Goal: Feedback & Contribution: Leave review/rating

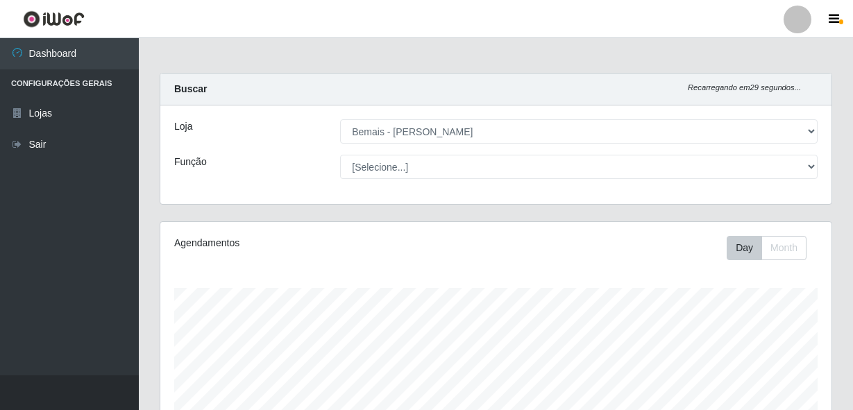
select select "230"
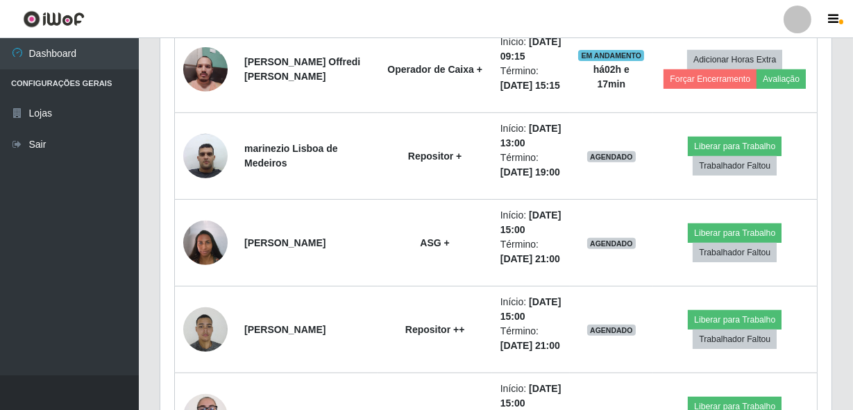
scroll to position [1136, 0]
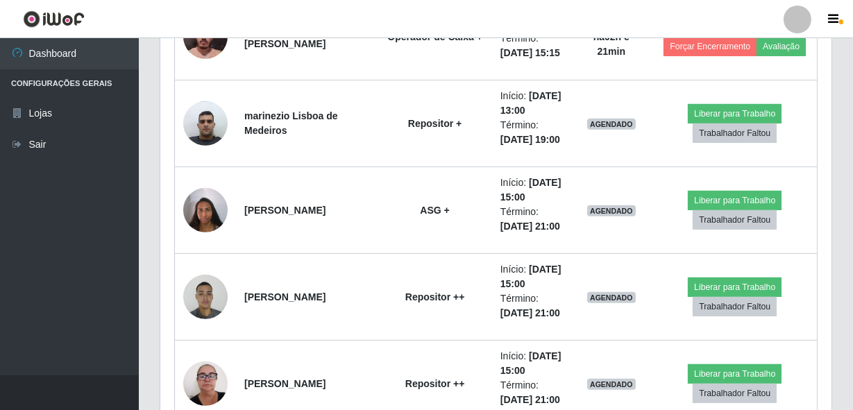
click at [750, 7] on header "Perfil Alterar Senha Sair" at bounding box center [426, 19] width 853 height 38
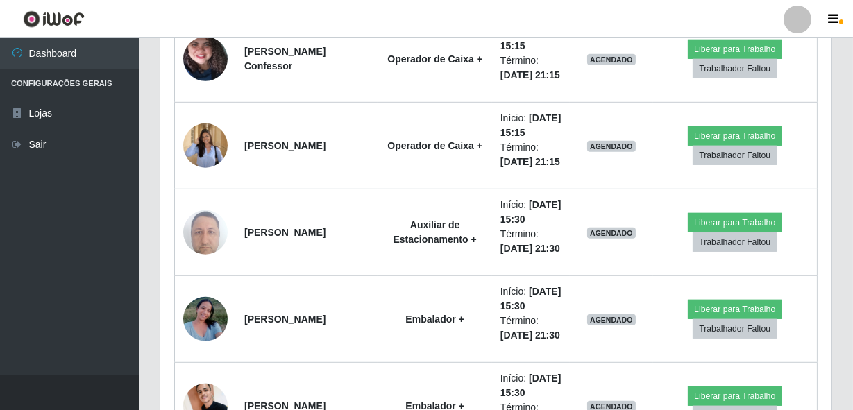
scroll to position [1766, 0]
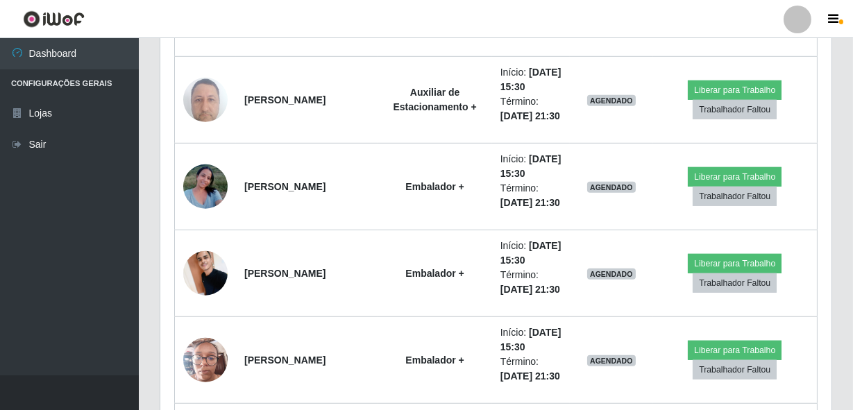
drag, startPoint x: 852, startPoint y: 62, endPoint x: 838, endPoint y: 63, distance: 14.0
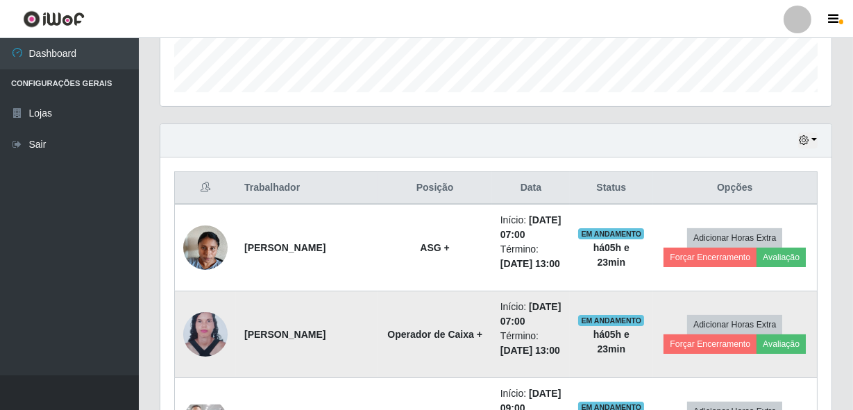
scroll to position [441, 0]
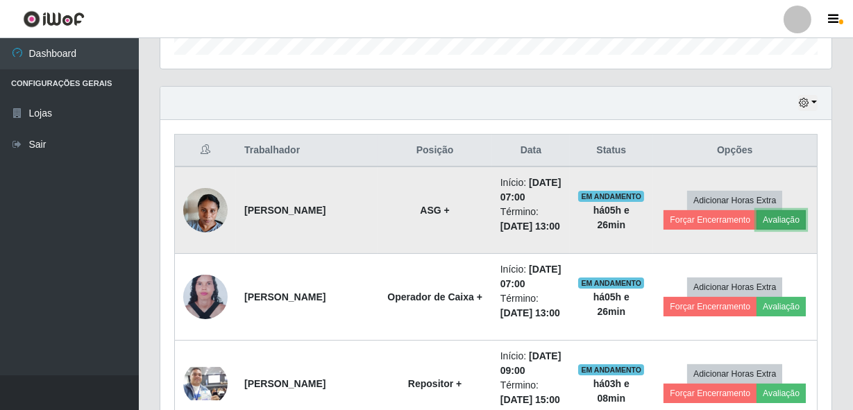
click at [769, 230] on button "Avaliação" at bounding box center [781, 219] width 49 height 19
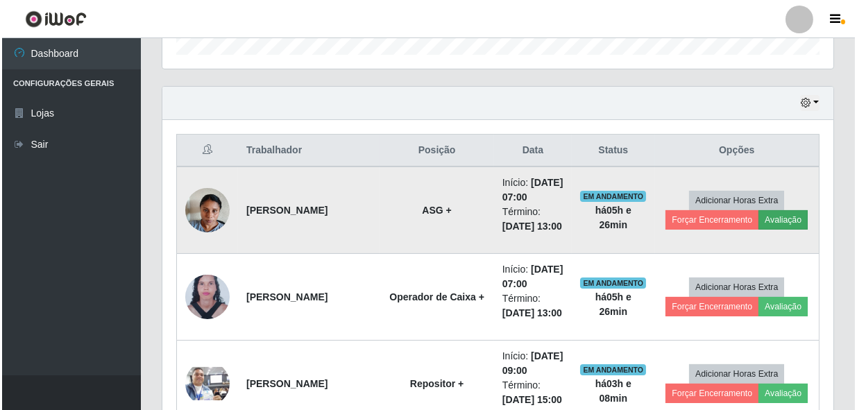
scroll to position [288, 665]
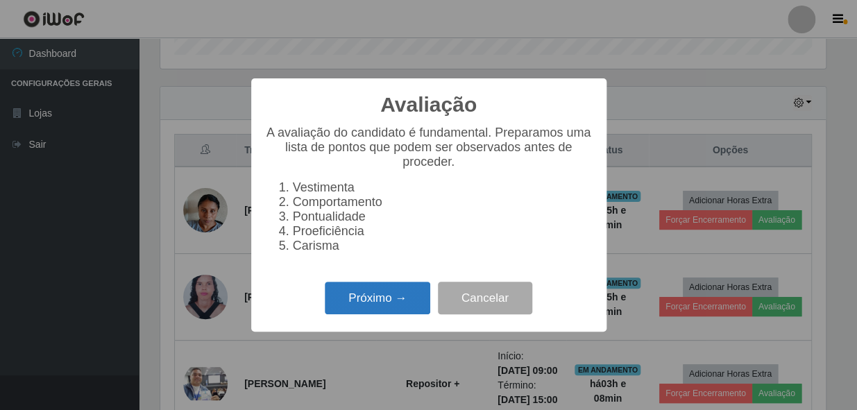
click at [389, 301] on button "Próximo →" at bounding box center [378, 298] width 106 height 33
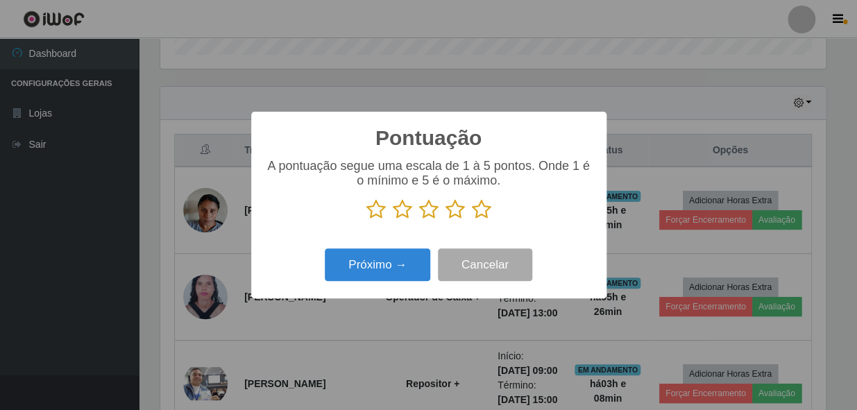
scroll to position [693797, 693419]
click at [482, 205] on icon at bounding box center [481, 209] width 19 height 21
click at [472, 220] on input "radio" at bounding box center [472, 220] width 0 height 0
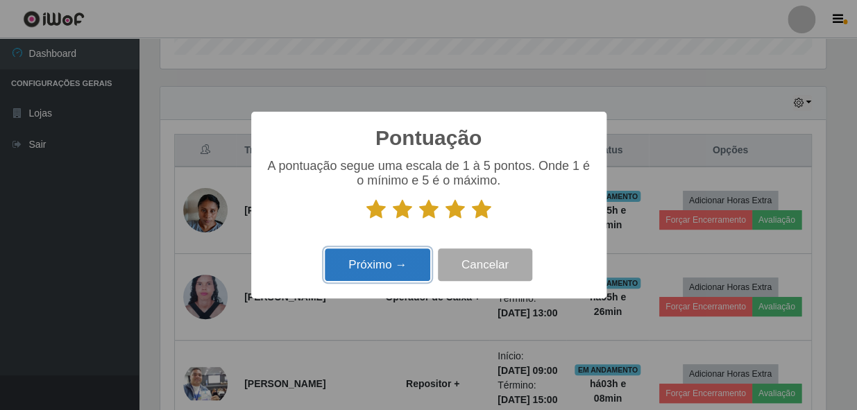
click at [382, 270] on button "Próximo →" at bounding box center [378, 264] width 106 height 33
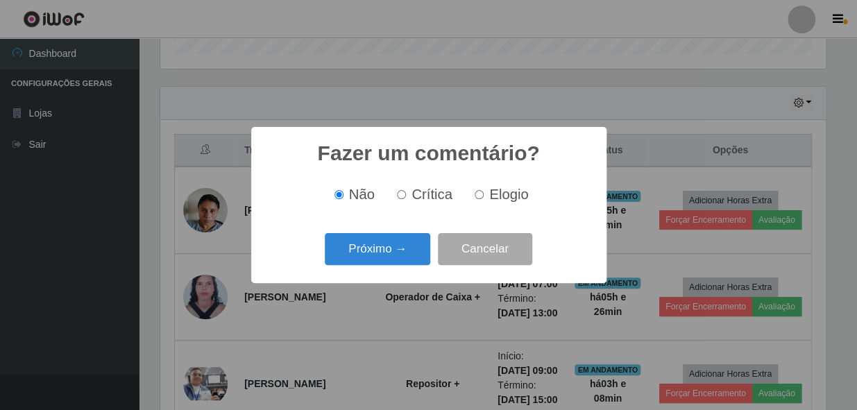
click at [475, 196] on input "Elogio" at bounding box center [479, 194] width 9 height 9
radio input "true"
click at [387, 246] on button "Próximo →" at bounding box center [378, 249] width 106 height 33
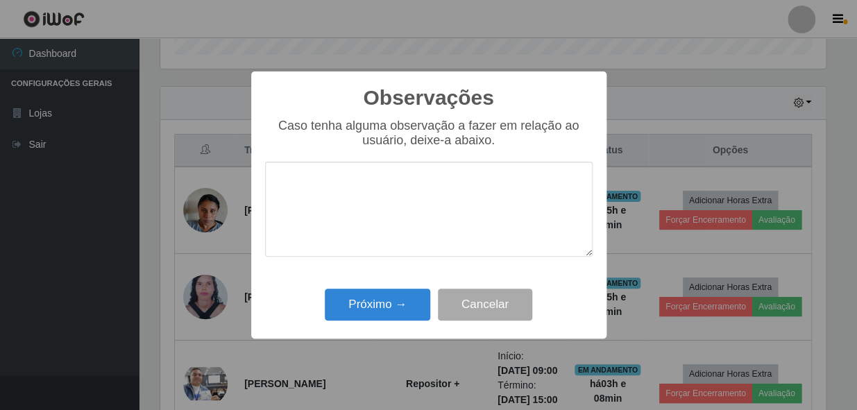
click at [391, 217] on textarea at bounding box center [429, 209] width 328 height 95
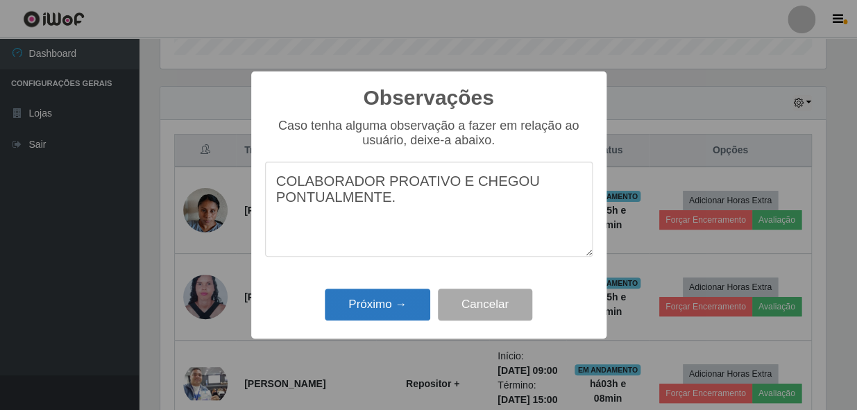
type textarea "COLABORADOR PROATIVO E CHEGOU PONTUALMENTE."
click at [407, 303] on button "Próximo →" at bounding box center [378, 305] width 106 height 33
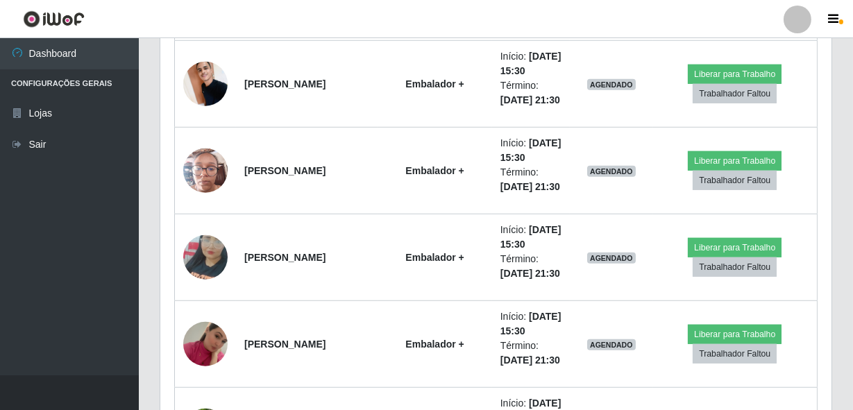
scroll to position [2082, 0]
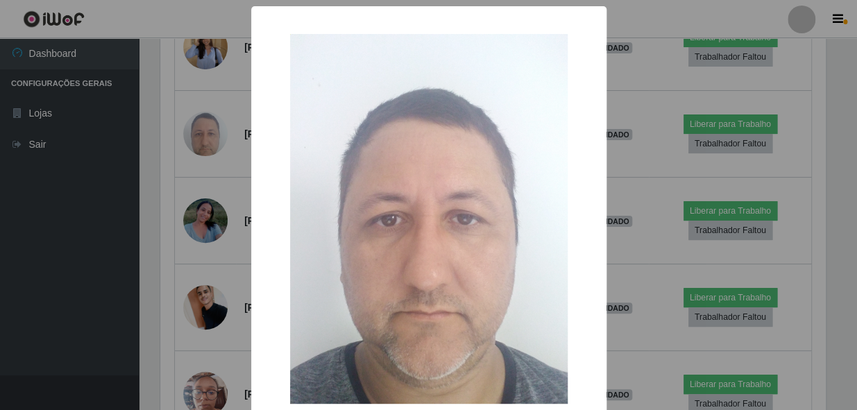
click at [192, 271] on div "× OK Cancel" at bounding box center [428, 205] width 857 height 410
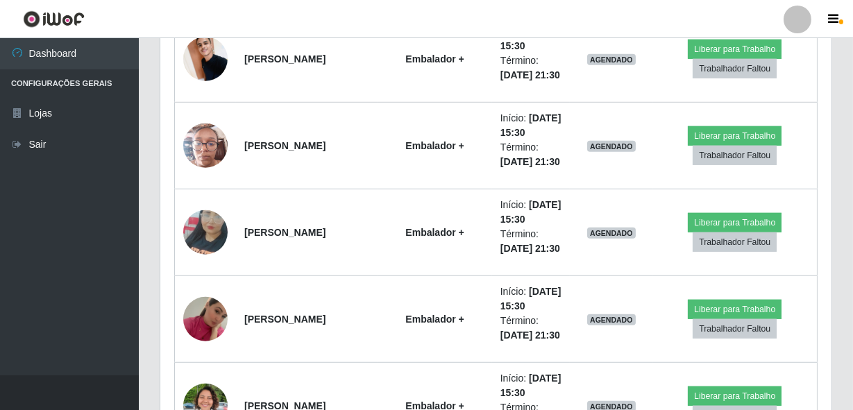
scroll to position [1985, 0]
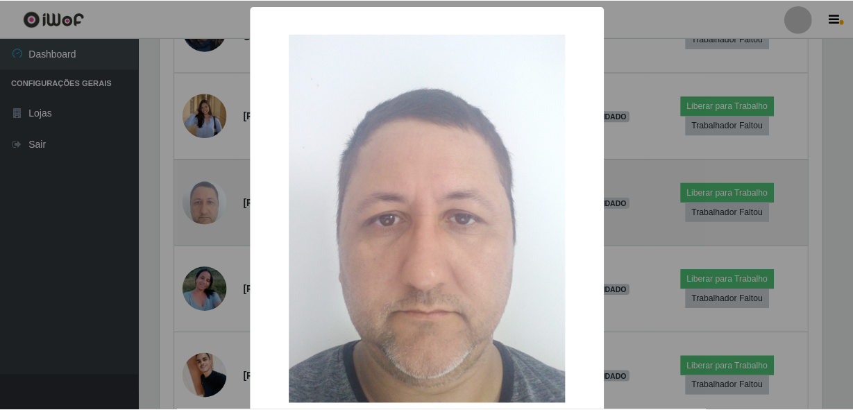
scroll to position [288, 665]
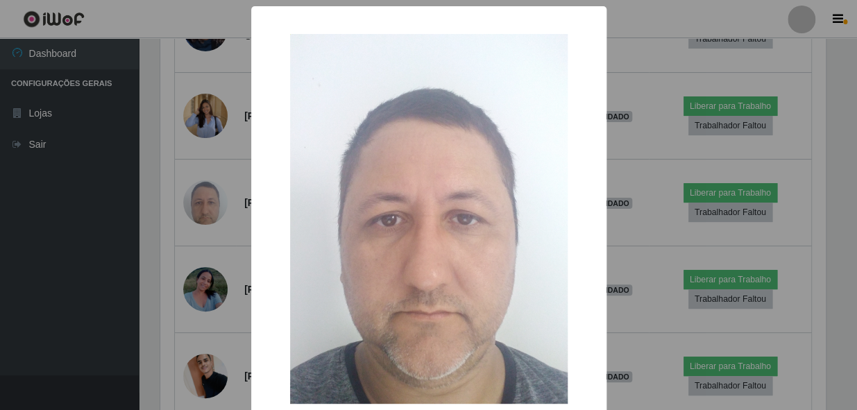
click at [160, 305] on div "× OK Cancel" at bounding box center [428, 205] width 857 height 410
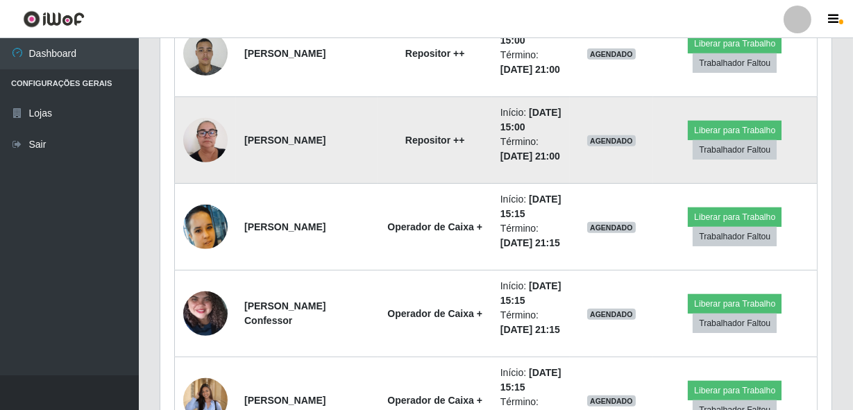
scroll to position [1348, 0]
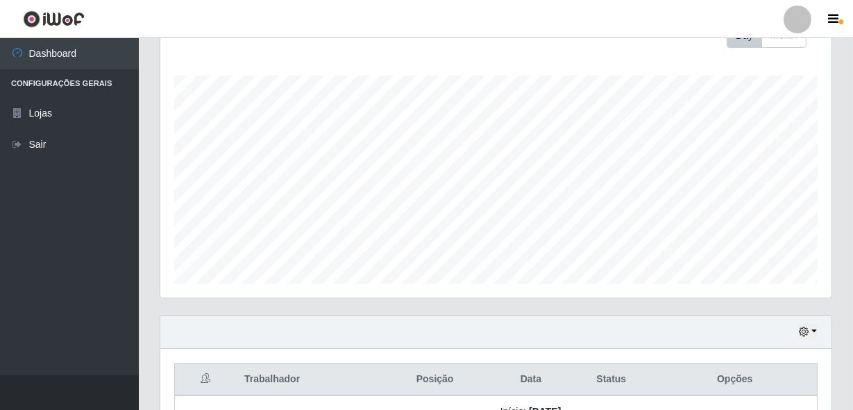
click at [221, 330] on div "Hoje 1 dia 3 dias 1 Semana Não encerrados" at bounding box center [495, 332] width 671 height 33
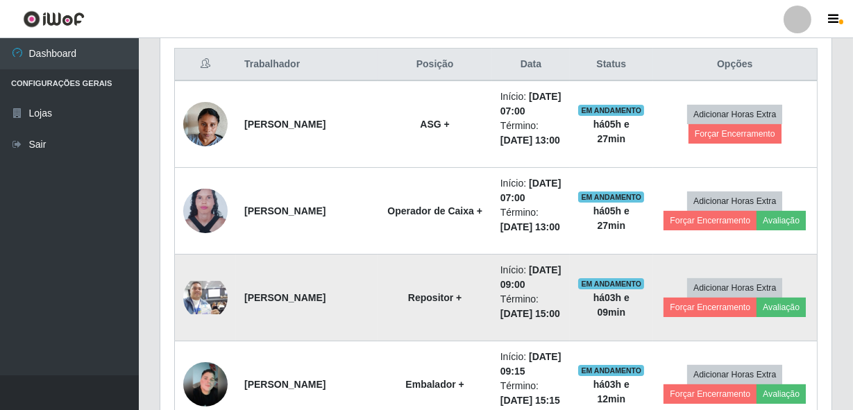
scroll to position [591, 0]
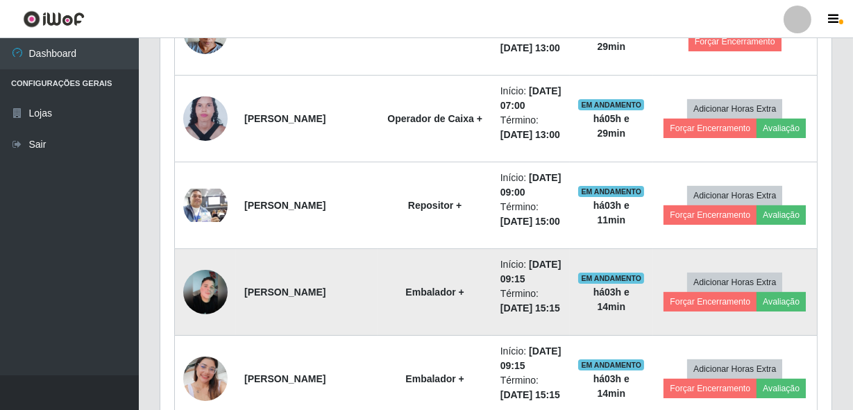
scroll to position [654, 0]
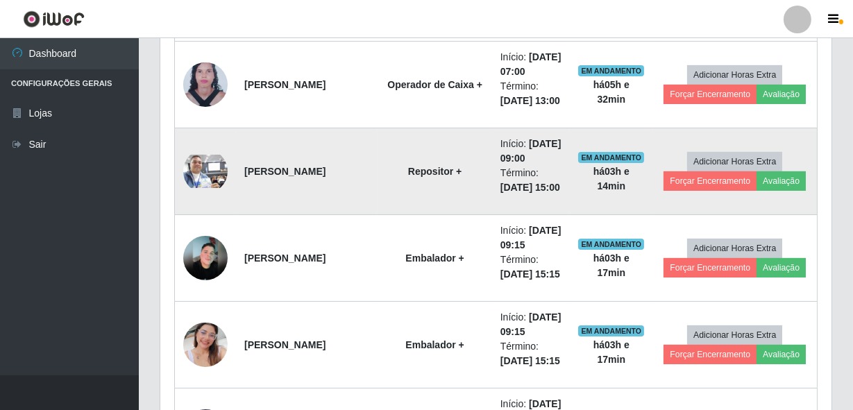
scroll to position [528, 0]
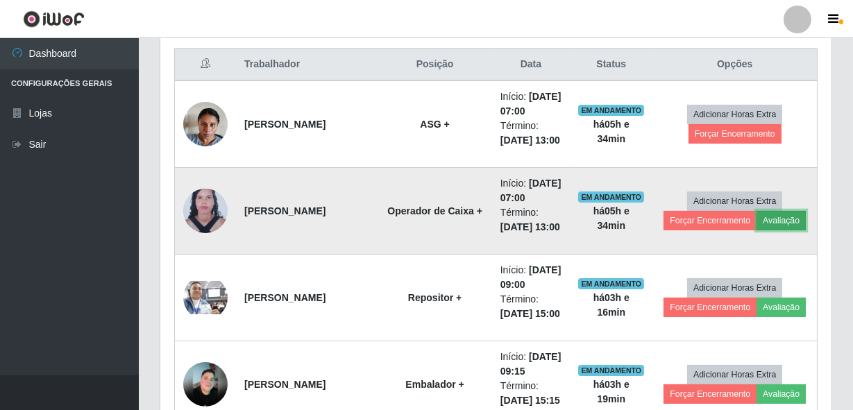
click at [777, 230] on button "Avaliação" at bounding box center [781, 220] width 49 height 19
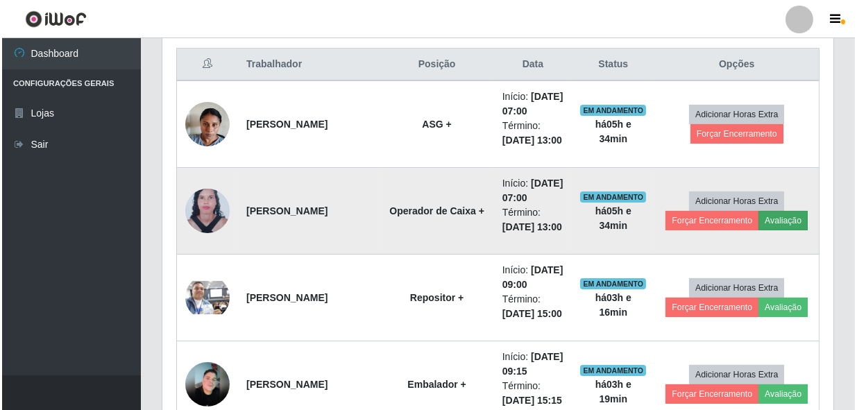
scroll to position [288, 665]
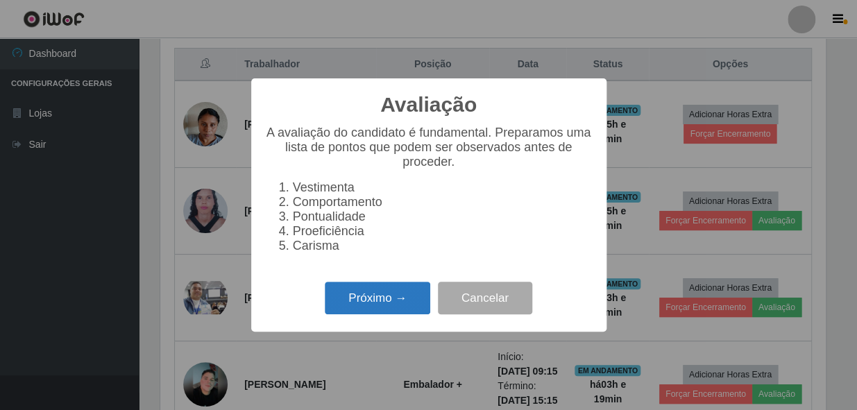
click at [392, 305] on button "Próximo →" at bounding box center [378, 298] width 106 height 33
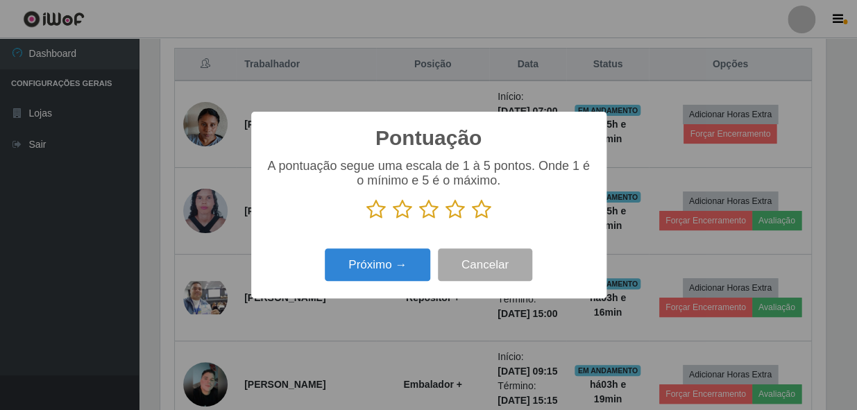
drag, startPoint x: 480, startPoint y: 210, endPoint x: 410, endPoint y: 248, distance: 79.5
click at [479, 210] on icon at bounding box center [481, 209] width 19 height 21
click at [472, 220] on input "radio" at bounding box center [472, 220] width 0 height 0
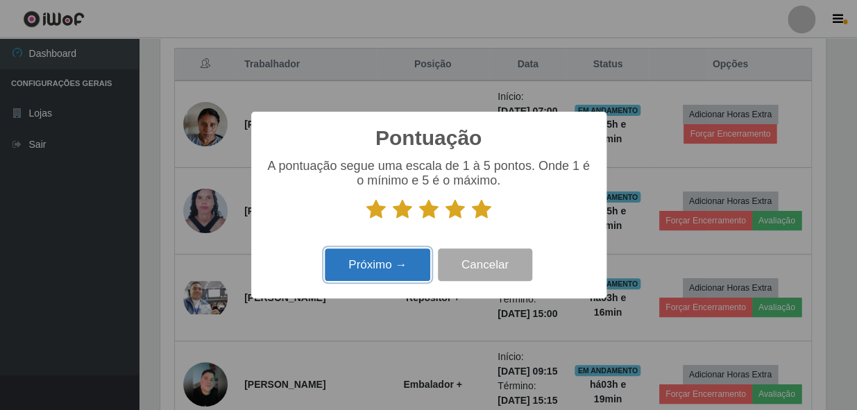
click at [385, 270] on button "Próximo →" at bounding box center [378, 264] width 106 height 33
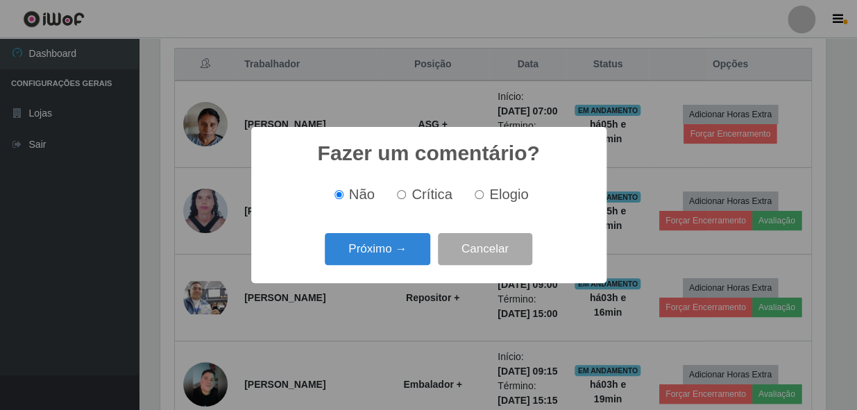
click at [479, 196] on input "Elogio" at bounding box center [479, 194] width 9 height 9
radio input "true"
click at [394, 247] on button "Próximo →" at bounding box center [378, 249] width 106 height 33
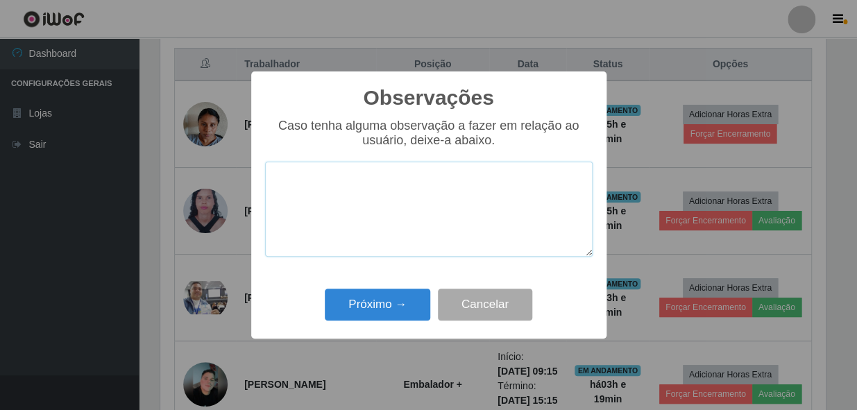
click at [359, 182] on textarea at bounding box center [429, 209] width 328 height 95
paste textarea "COLABORADOR PROATIVO E CHEGOU PONTUALMENTE."
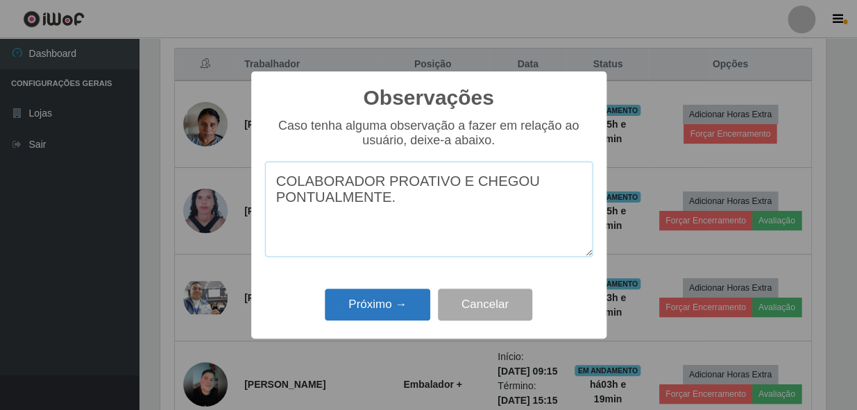
type textarea "COLABORADOR PROATIVO E CHEGOU PONTUALMENTE."
click at [380, 301] on button "Próximo →" at bounding box center [378, 305] width 106 height 33
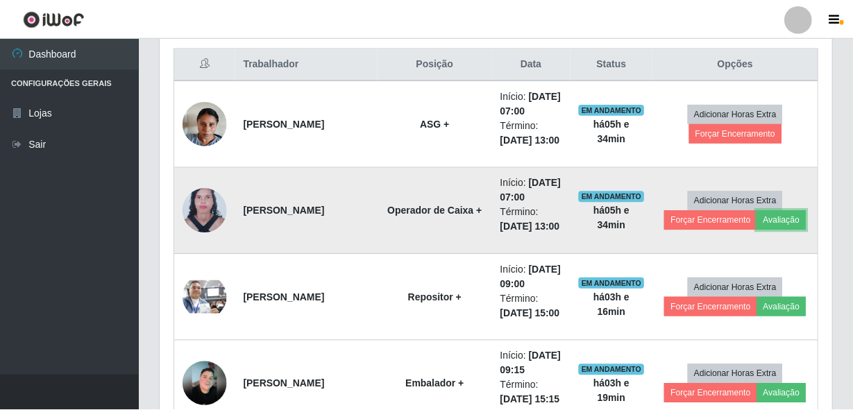
scroll to position [288, 671]
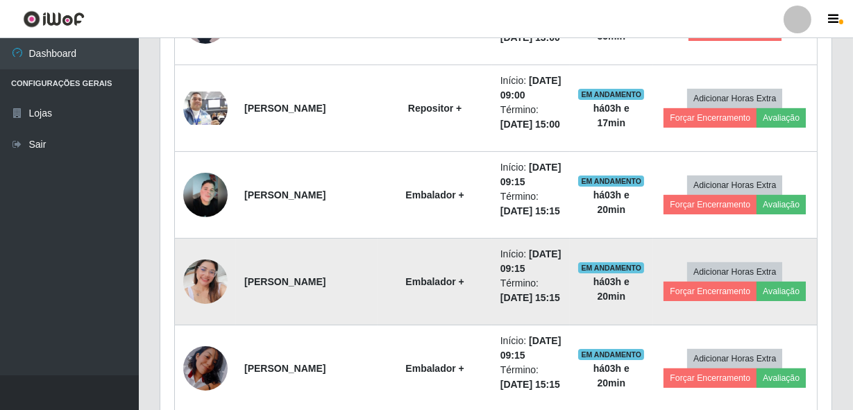
scroll to position [780, 0]
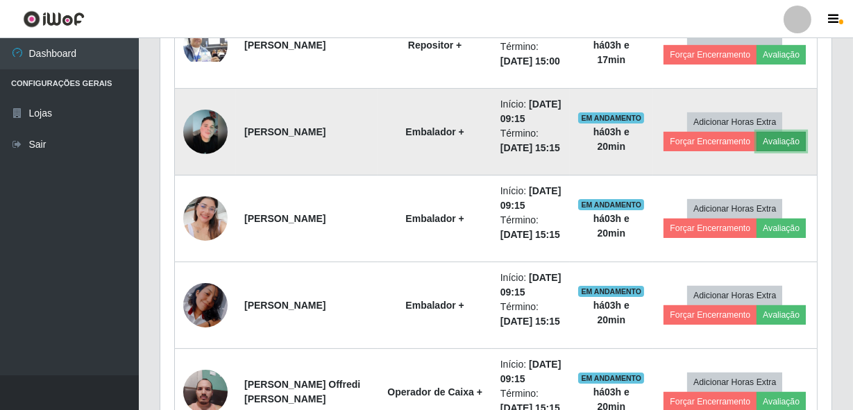
click at [765, 151] on button "Avaliação" at bounding box center [781, 141] width 49 height 19
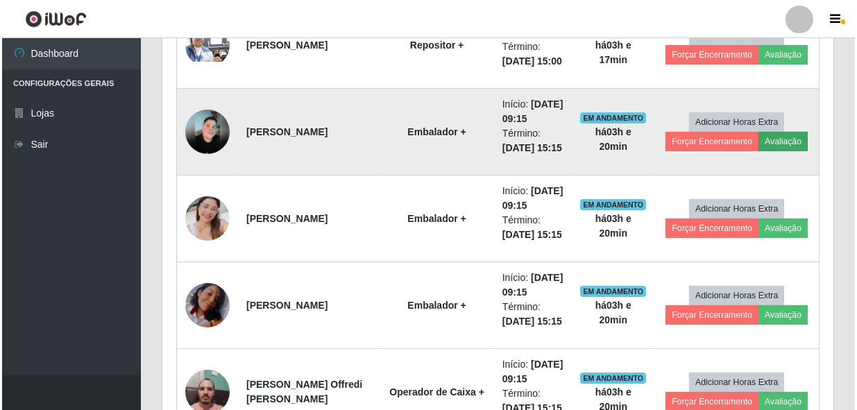
scroll to position [288, 665]
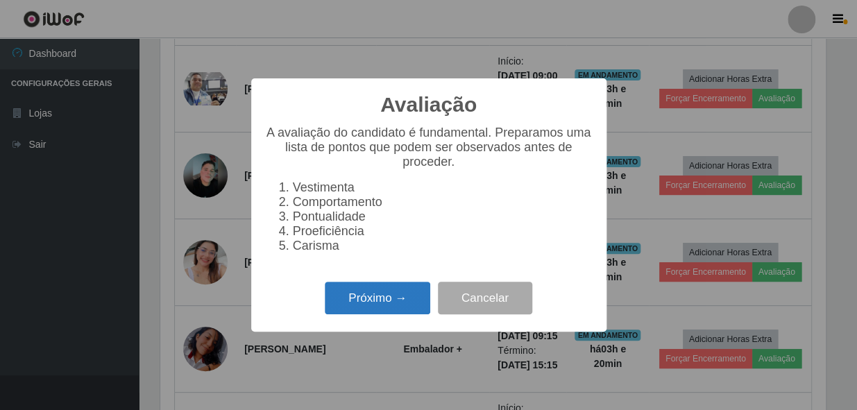
click at [346, 301] on button "Próximo →" at bounding box center [378, 298] width 106 height 33
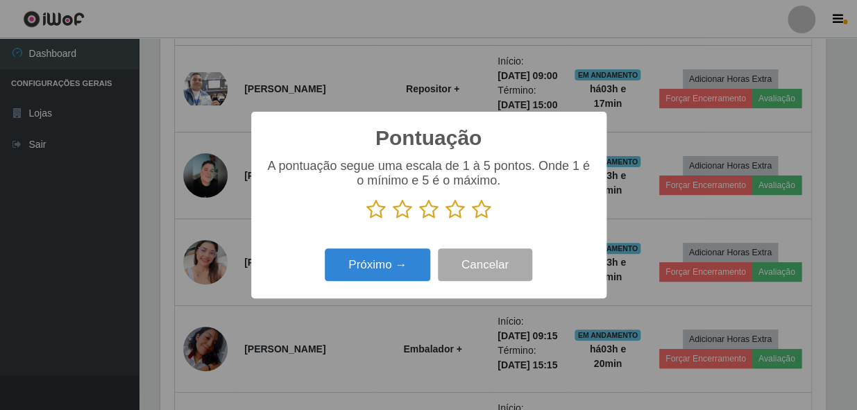
scroll to position [693797, 693419]
click at [479, 209] on icon at bounding box center [481, 209] width 19 height 21
click at [472, 220] on input "radio" at bounding box center [472, 220] width 0 height 0
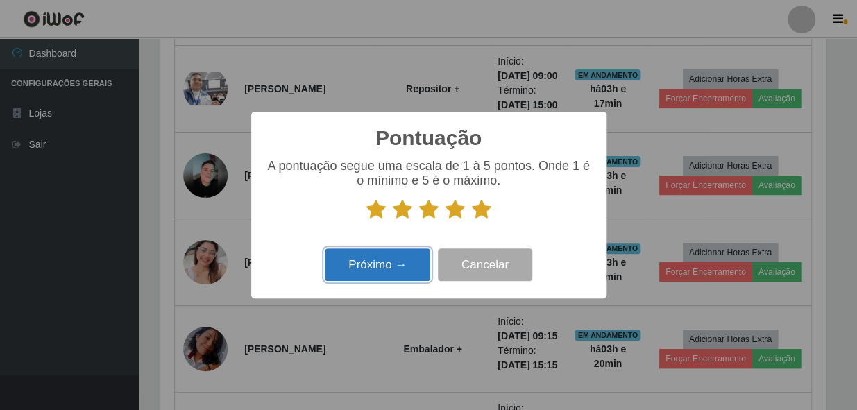
click at [350, 265] on button "Próximo →" at bounding box center [378, 264] width 106 height 33
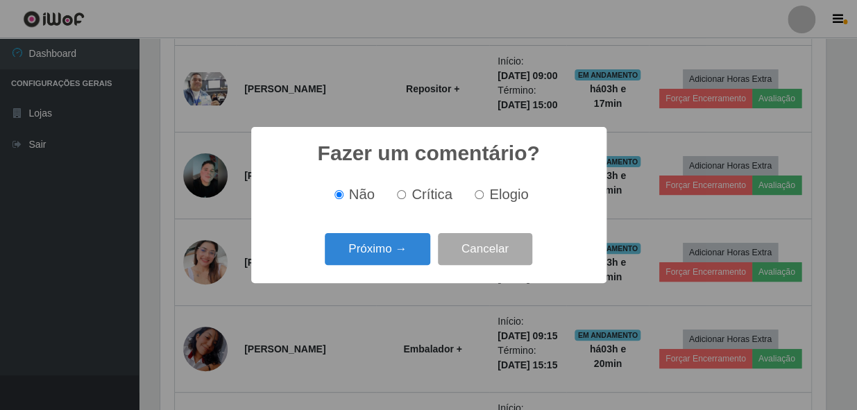
click at [476, 195] on input "Elogio" at bounding box center [479, 194] width 9 height 9
radio input "true"
click at [405, 236] on button "Próximo →" at bounding box center [378, 249] width 106 height 33
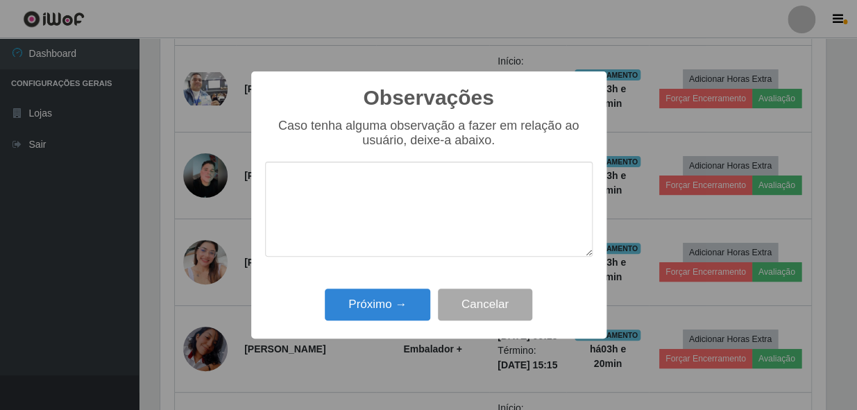
click at [412, 221] on textarea at bounding box center [429, 209] width 328 height 95
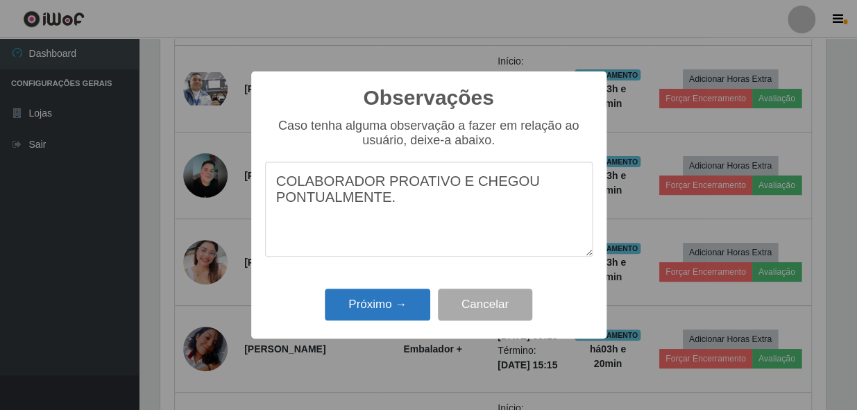
type textarea "COLABORADOR PROATIVO E CHEGOU PONTUALMENTE."
click at [396, 312] on button "Próximo →" at bounding box center [378, 305] width 106 height 33
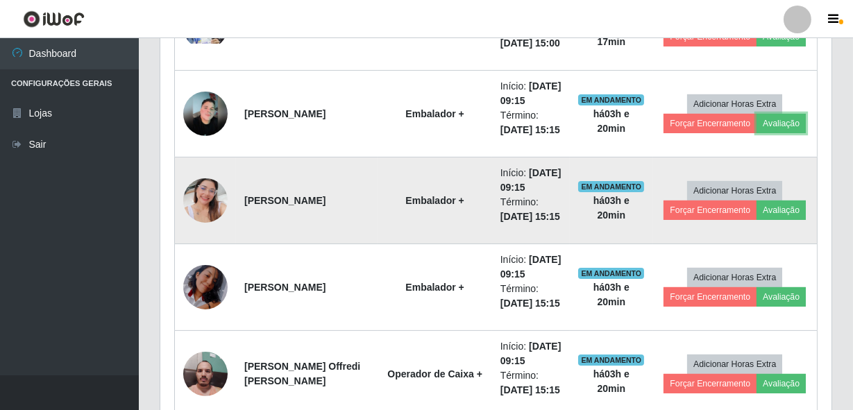
scroll to position [863, 0]
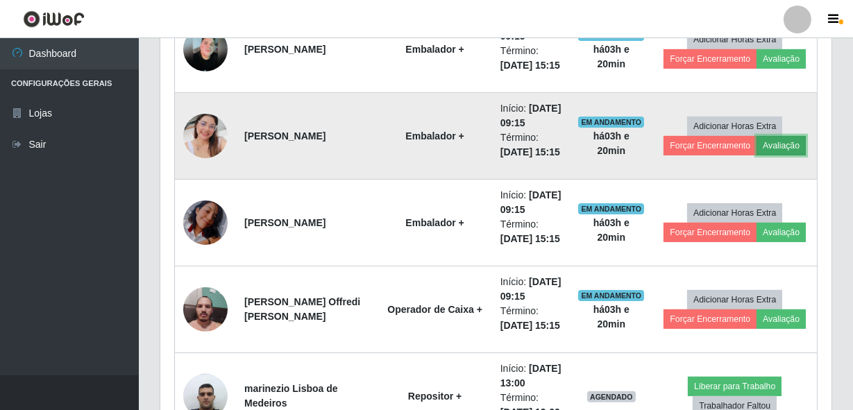
click at [780, 155] on button "Avaliação" at bounding box center [781, 145] width 49 height 19
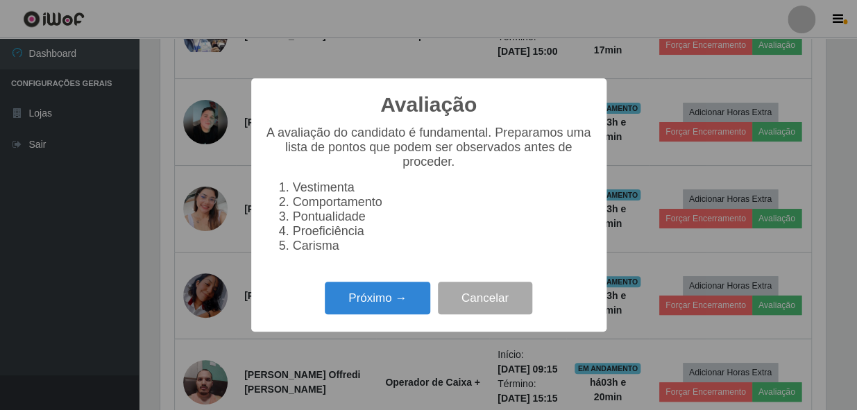
scroll to position [288, 665]
click at [425, 307] on button "Próximo →" at bounding box center [378, 298] width 106 height 33
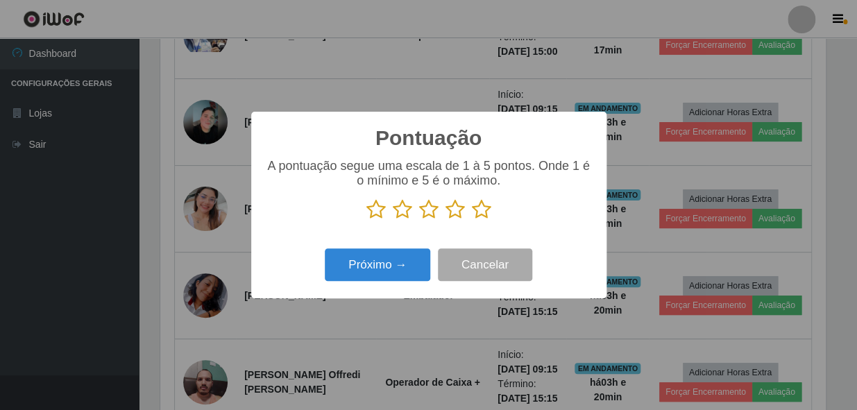
click at [480, 214] on icon at bounding box center [481, 209] width 19 height 21
click at [472, 220] on input "radio" at bounding box center [472, 220] width 0 height 0
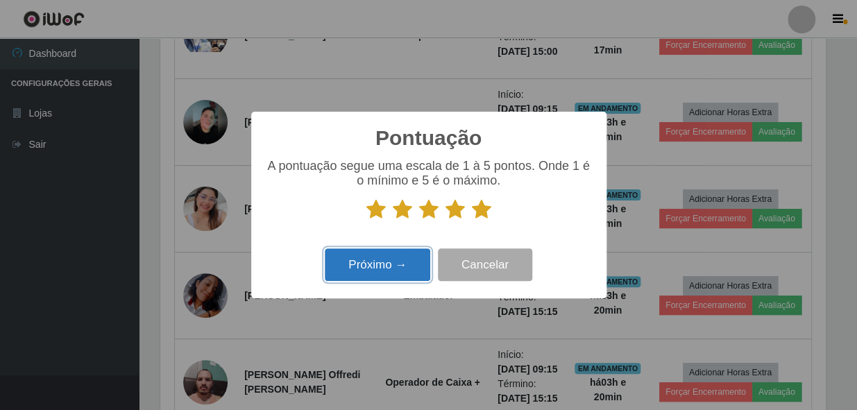
click at [387, 255] on button "Próximo →" at bounding box center [378, 264] width 106 height 33
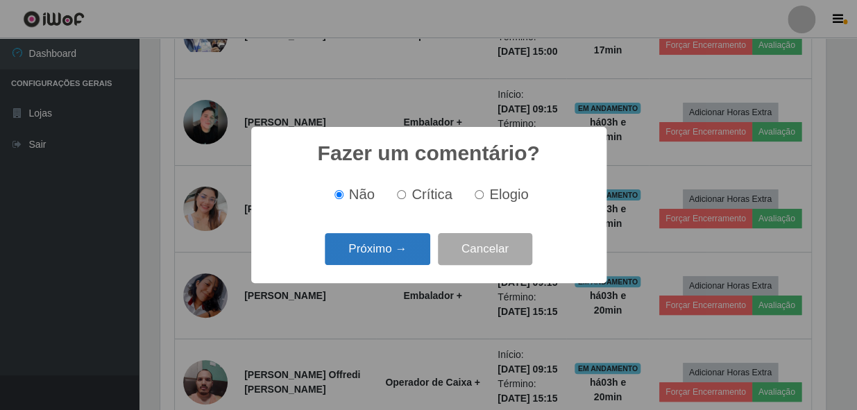
click at [386, 254] on button "Próximo →" at bounding box center [378, 249] width 106 height 33
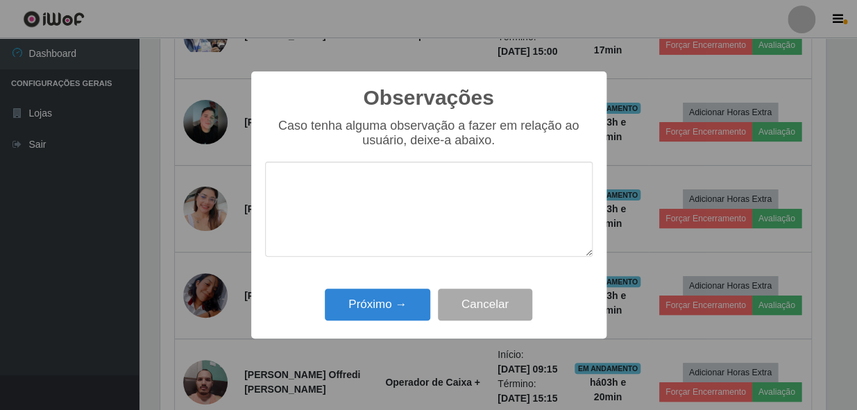
click at [441, 218] on textarea at bounding box center [429, 209] width 328 height 95
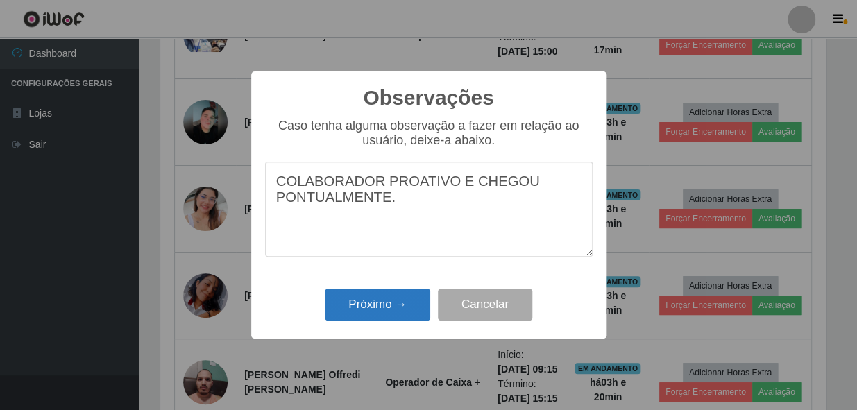
type textarea "COLABORADOR PROATIVO E CHEGOU PONTUALMENTE."
click at [391, 301] on button "Próximo →" at bounding box center [378, 305] width 106 height 33
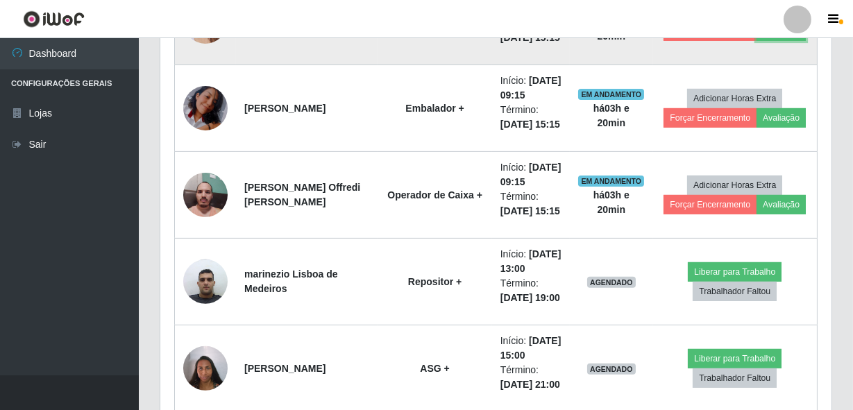
scroll to position [979, 0]
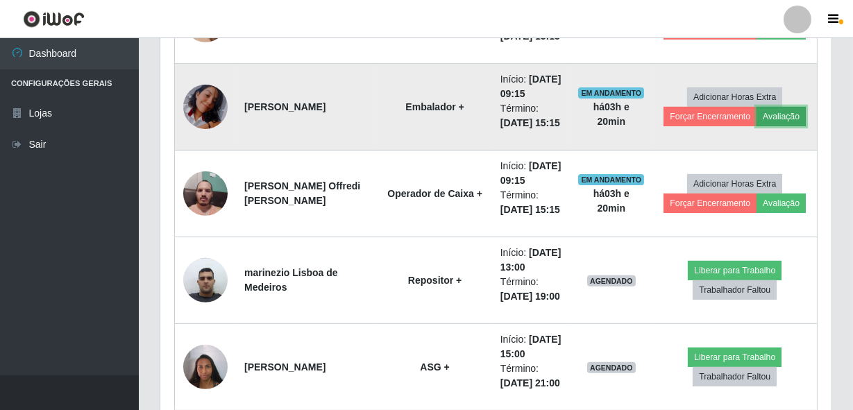
click at [777, 126] on button "Avaliação" at bounding box center [781, 116] width 49 height 19
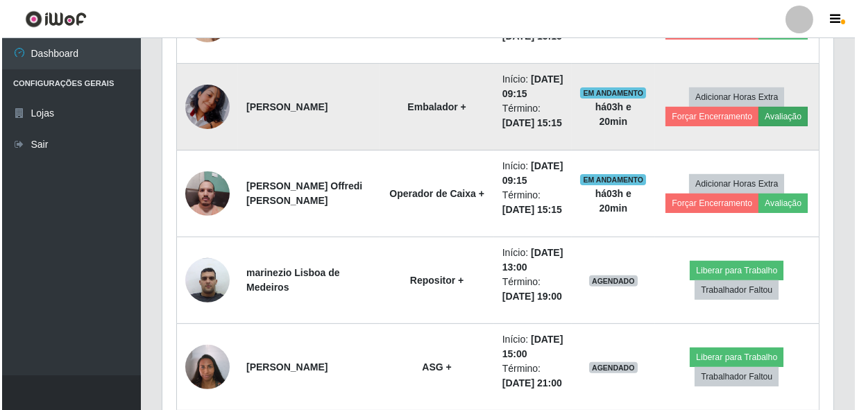
scroll to position [288, 665]
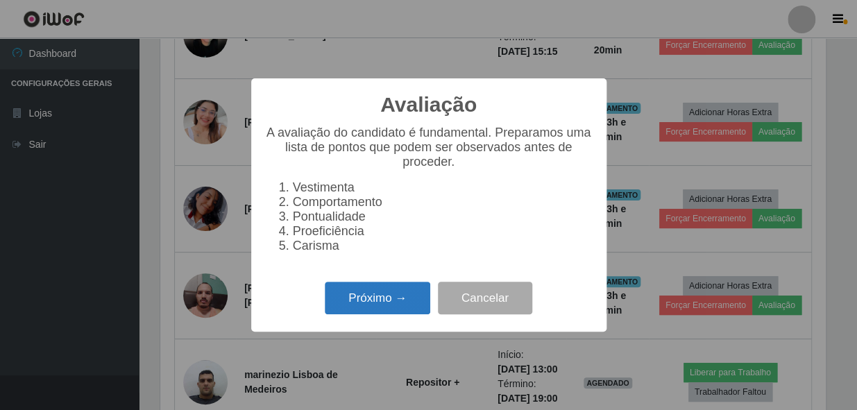
click at [404, 301] on button "Próximo →" at bounding box center [378, 298] width 106 height 33
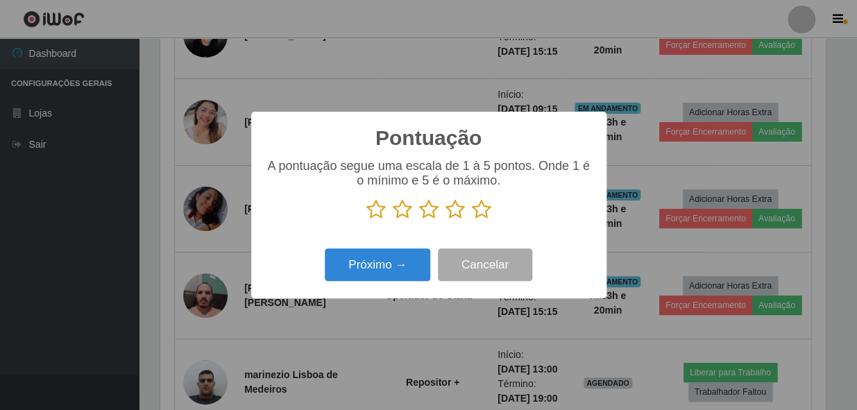
click at [484, 212] on icon at bounding box center [481, 209] width 19 height 21
click at [472, 220] on input "radio" at bounding box center [472, 220] width 0 height 0
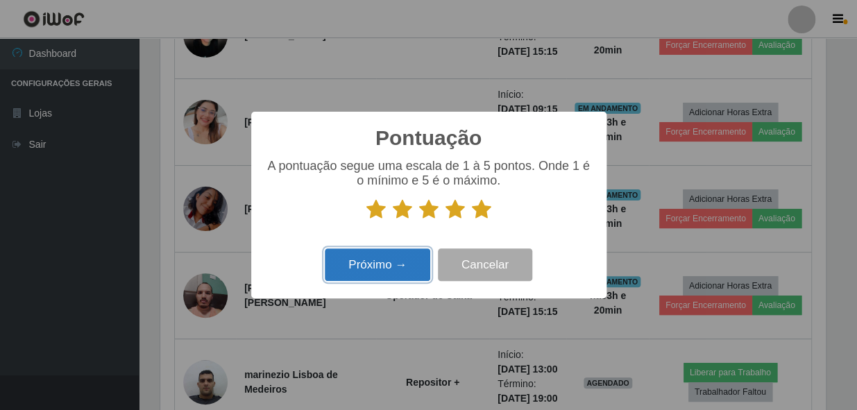
click at [391, 260] on button "Próximo →" at bounding box center [378, 264] width 106 height 33
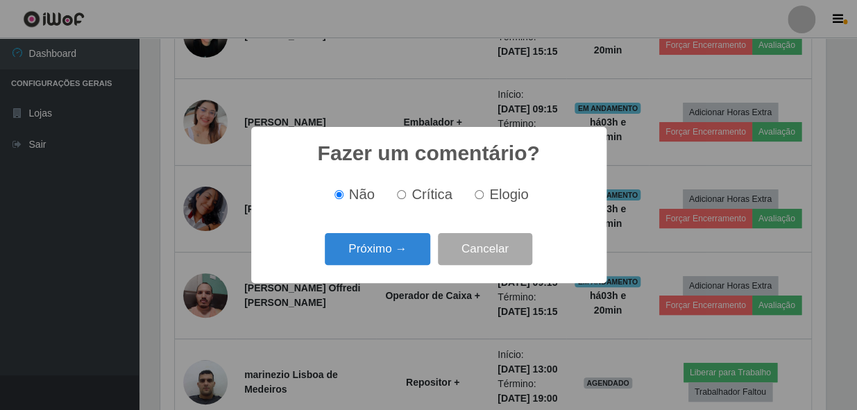
click at [472, 196] on label "Elogio" at bounding box center [498, 195] width 59 height 16
click at [475, 196] on input "Elogio" at bounding box center [479, 194] width 9 height 9
radio input "true"
click at [396, 238] on button "Próximo →" at bounding box center [378, 249] width 106 height 33
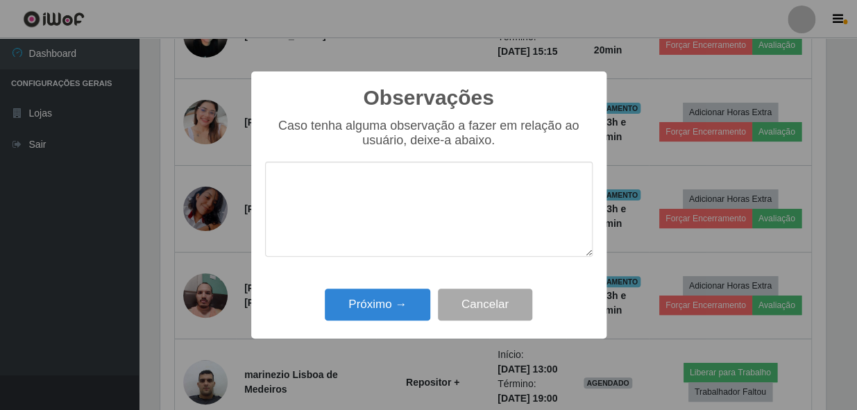
click at [405, 199] on textarea at bounding box center [429, 209] width 328 height 95
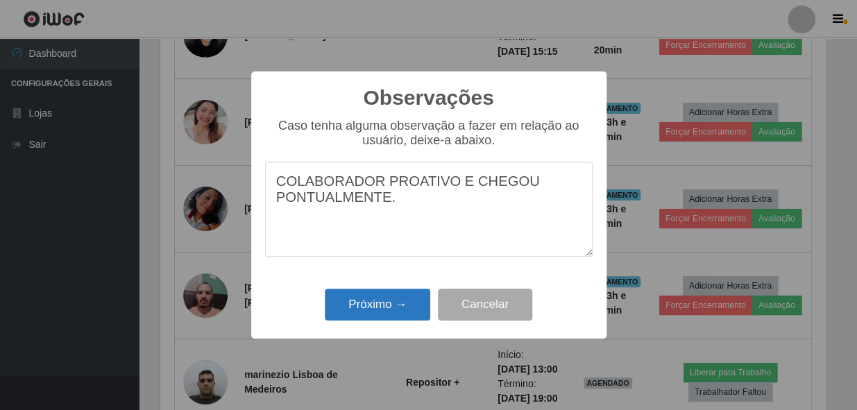
type textarea "COLABORADOR PROATIVO E CHEGOU PONTUALMENTE."
click at [380, 304] on button "Próximo →" at bounding box center [378, 305] width 106 height 33
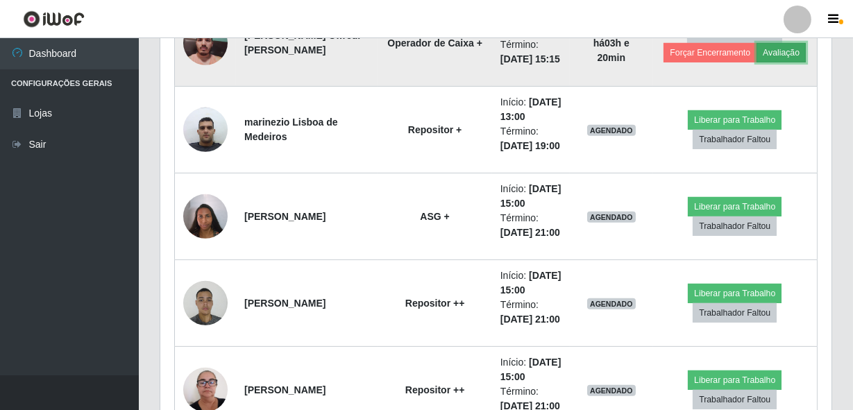
click at [797, 62] on button "Avaliação" at bounding box center [781, 52] width 49 height 19
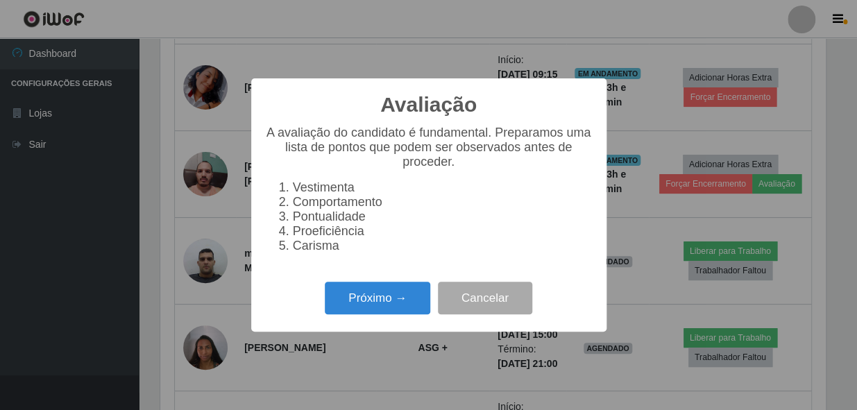
click at [437, 294] on div "Próximo → Cancelar" at bounding box center [429, 298] width 328 height 40
click at [430, 296] on button "Próximo →" at bounding box center [378, 298] width 106 height 33
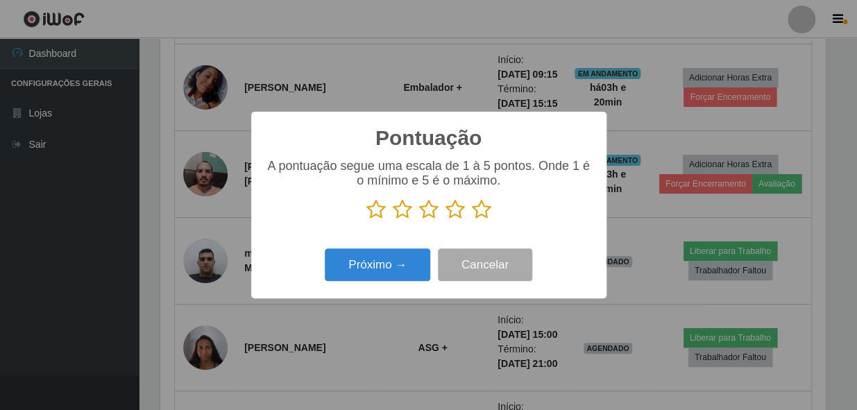
click at [487, 210] on icon at bounding box center [481, 209] width 19 height 21
click at [472, 220] on input "radio" at bounding box center [472, 220] width 0 height 0
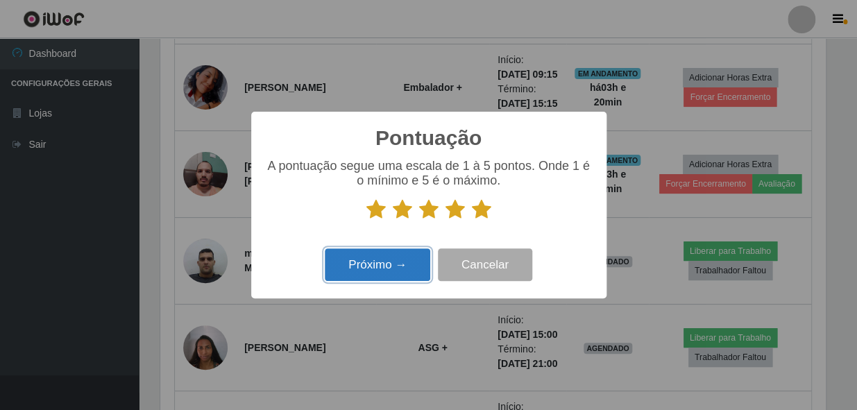
click at [381, 276] on button "Próximo →" at bounding box center [378, 264] width 106 height 33
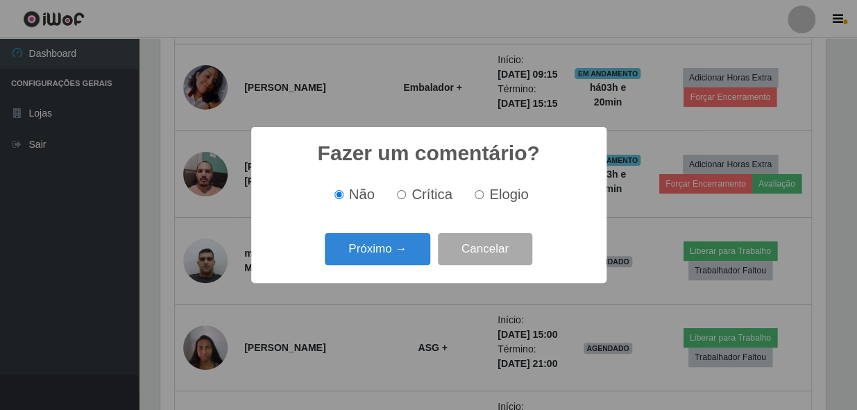
click at [476, 196] on input "Elogio" at bounding box center [479, 194] width 9 height 9
radio input "true"
click at [391, 249] on button "Próximo →" at bounding box center [378, 249] width 106 height 33
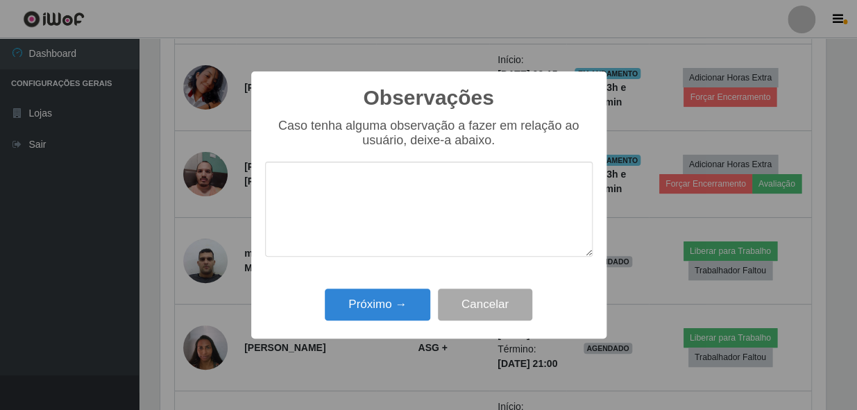
click at [407, 218] on textarea at bounding box center [429, 209] width 328 height 95
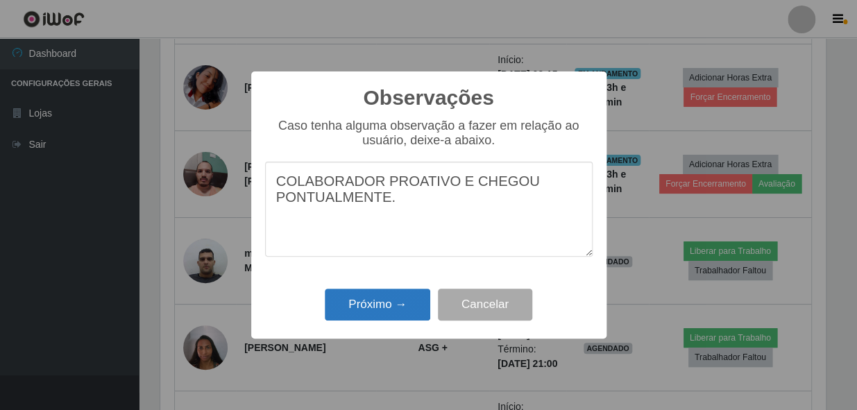
type textarea "COLABORADOR PROATIVO E CHEGOU PONTUALMENTE."
click at [404, 300] on button "Próximo →" at bounding box center [378, 305] width 106 height 33
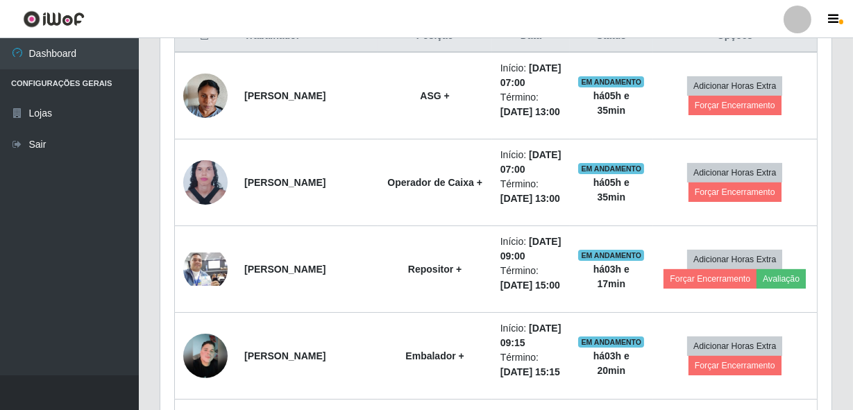
drag, startPoint x: 409, startPoint y: 280, endPoint x: 164, endPoint y: 282, distance: 244.3
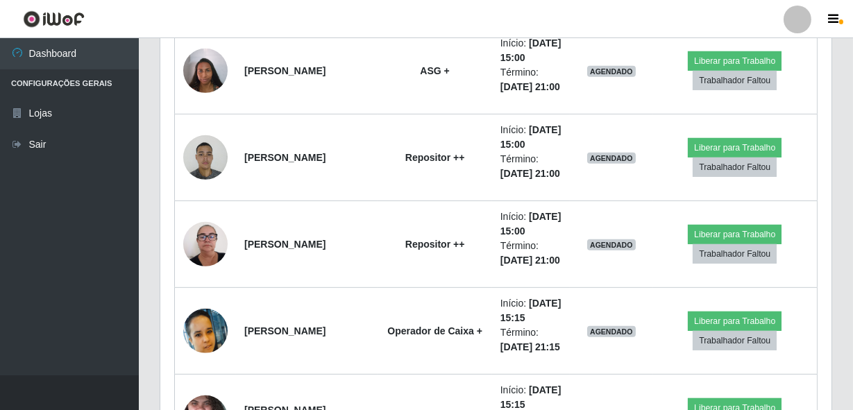
scroll to position [1276, 0]
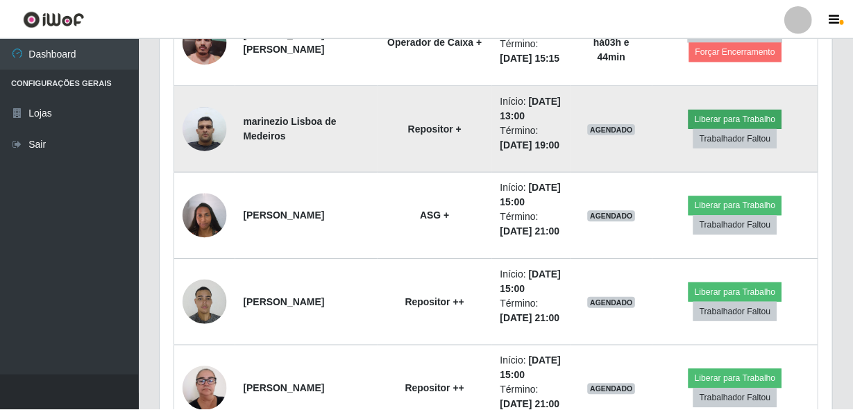
scroll to position [288, 665]
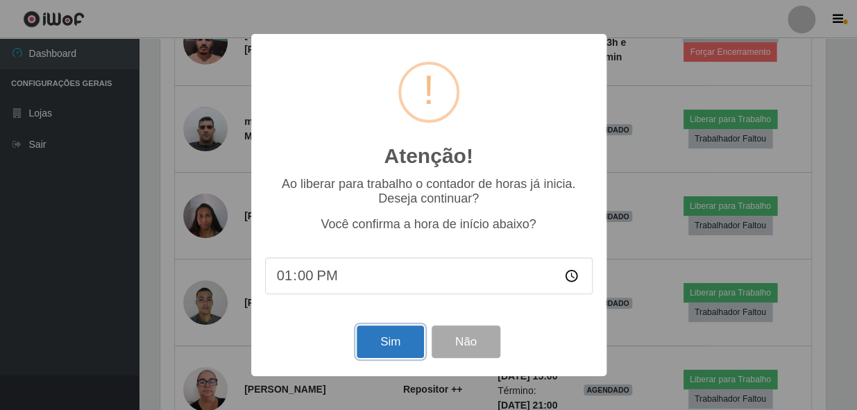
click at [392, 342] on button "Sim" at bounding box center [390, 342] width 67 height 33
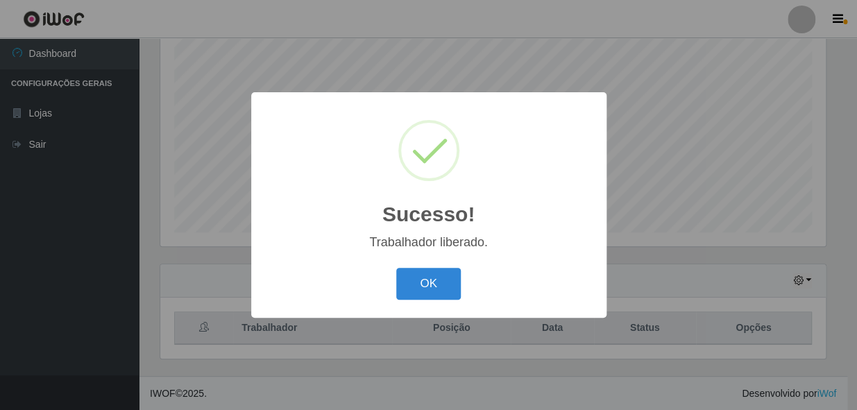
click at [396, 268] on button "OK" at bounding box center [428, 284] width 65 height 33
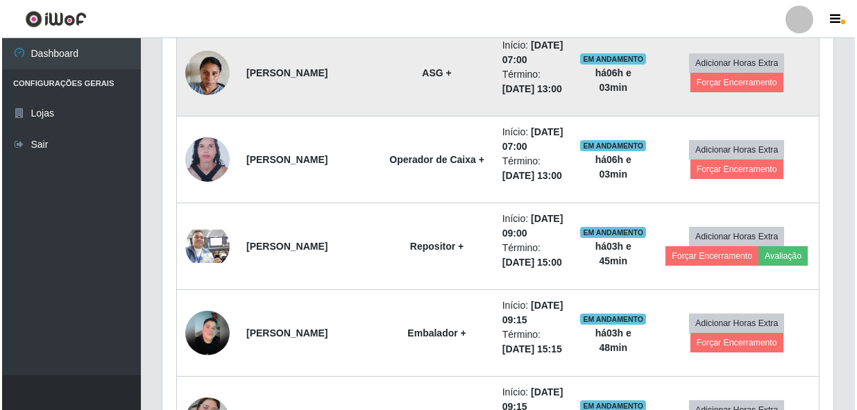
scroll to position [453, 0]
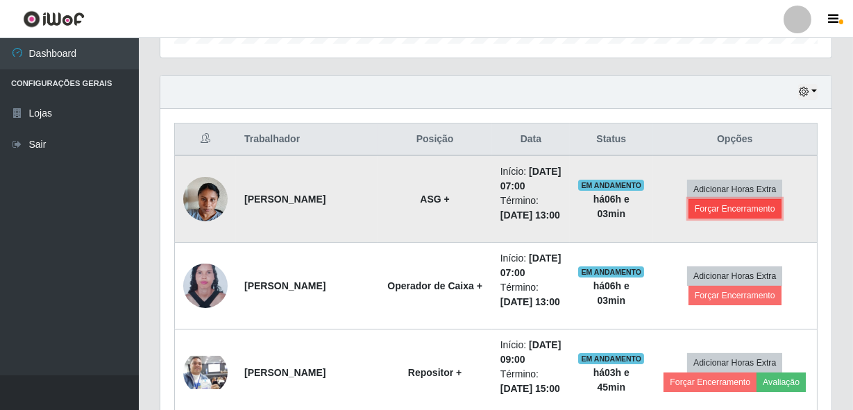
click at [717, 219] on button "Forçar Encerramento" at bounding box center [735, 208] width 93 height 19
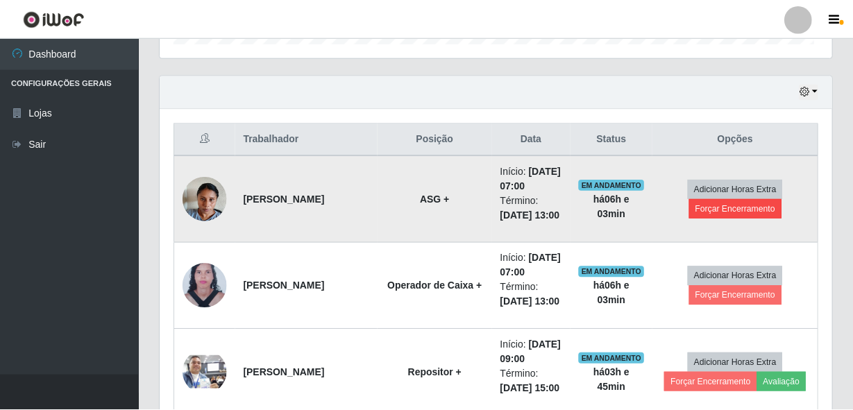
scroll to position [288, 665]
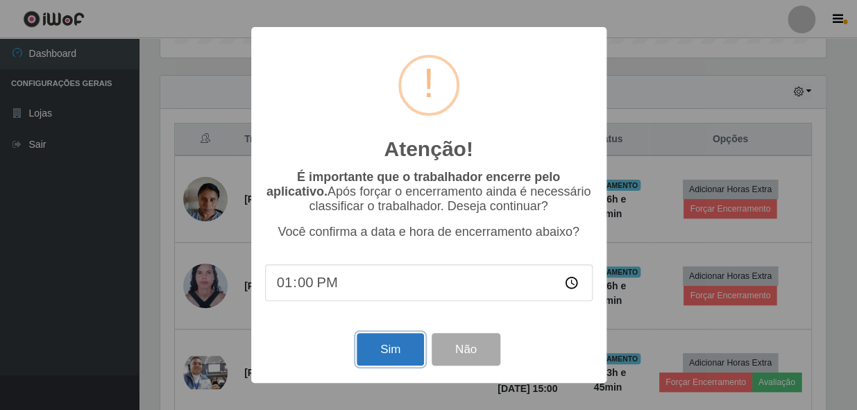
click at [378, 351] on button "Sim" at bounding box center [390, 349] width 67 height 33
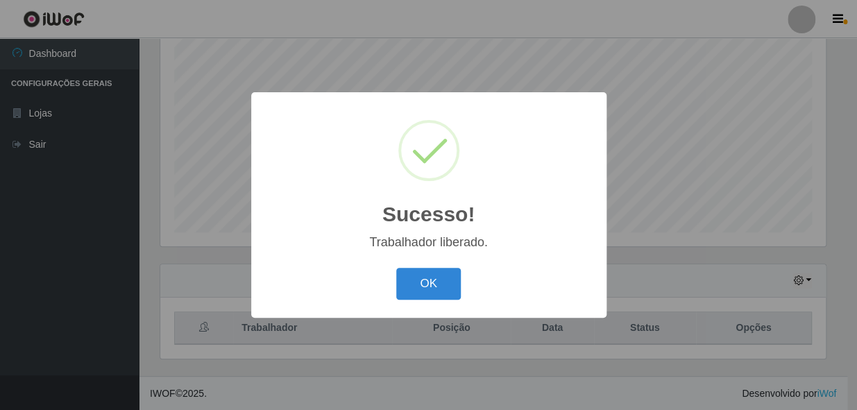
click at [396, 268] on button "OK" at bounding box center [428, 284] width 65 height 33
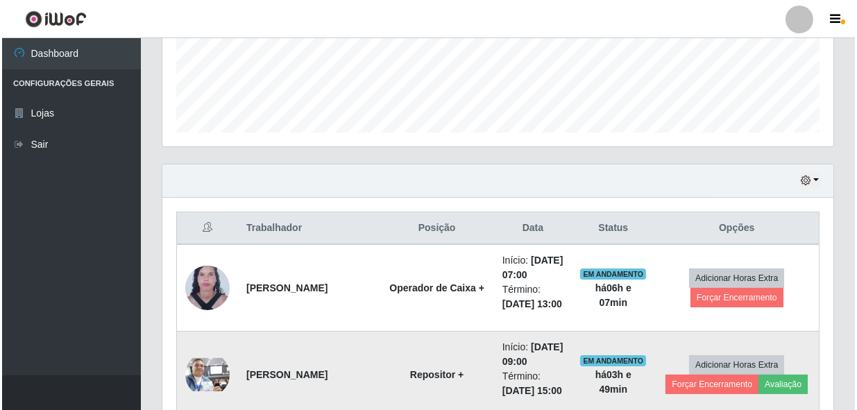
scroll to position [389, 0]
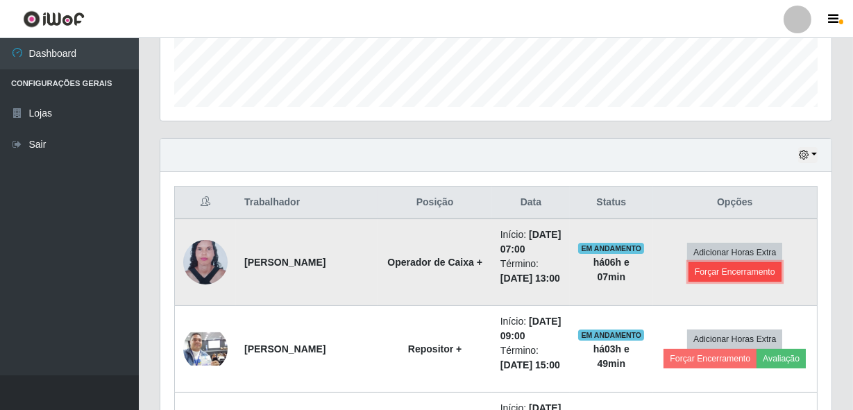
click at [743, 282] on button "Forçar Encerramento" at bounding box center [735, 271] width 93 height 19
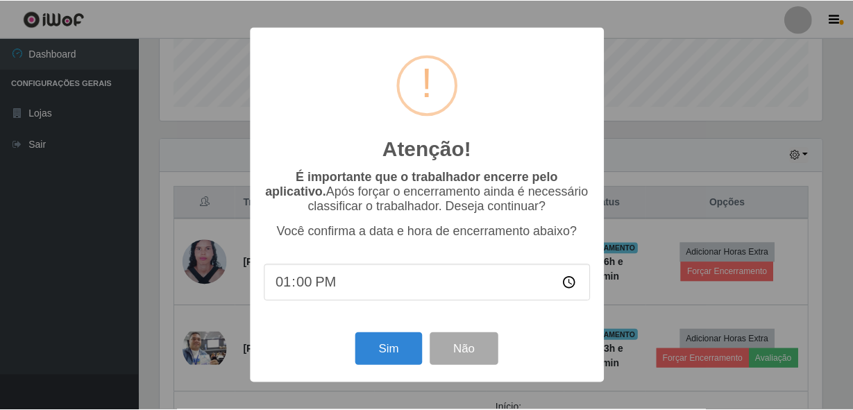
scroll to position [288, 665]
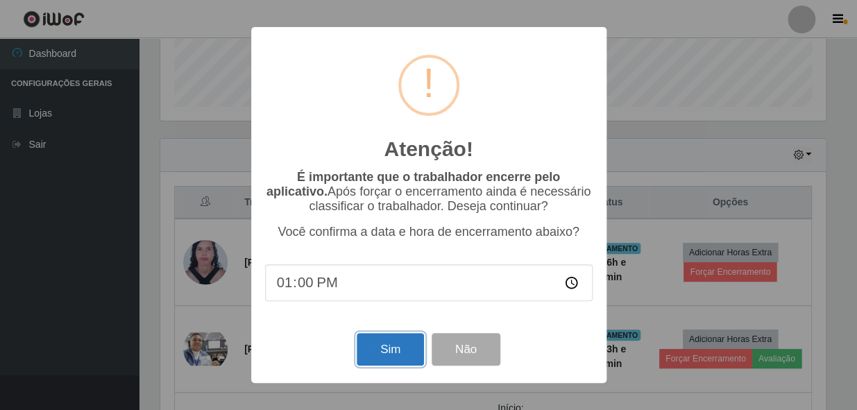
click at [366, 348] on button "Sim" at bounding box center [390, 349] width 67 height 33
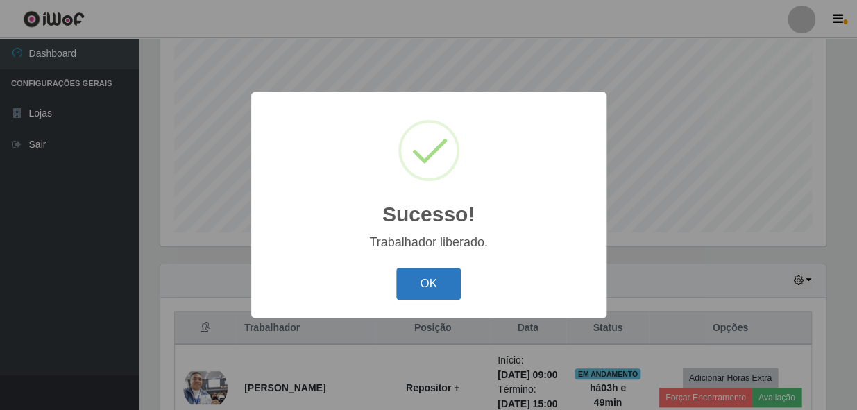
click at [452, 287] on button "OK" at bounding box center [428, 284] width 65 height 33
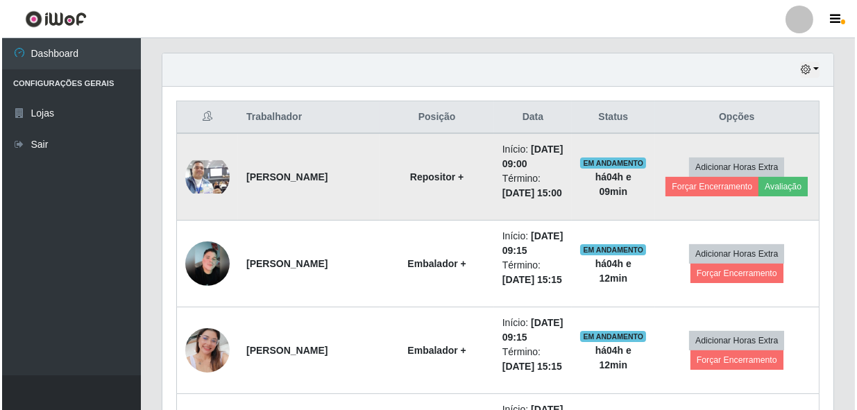
scroll to position [453, 0]
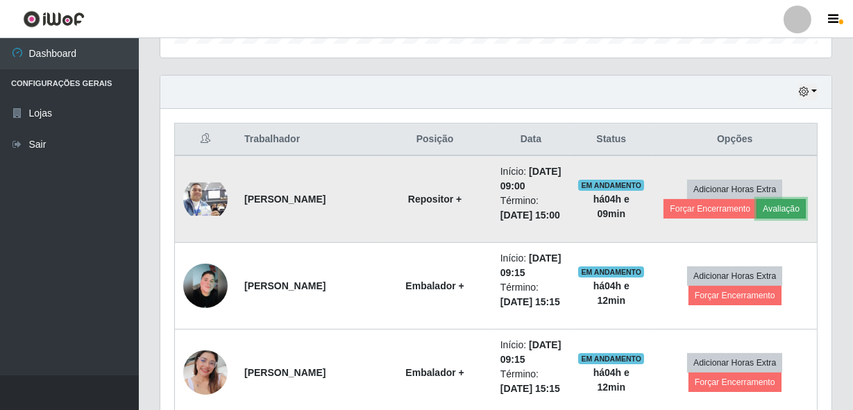
click at [772, 219] on button "Avaliação" at bounding box center [781, 208] width 49 height 19
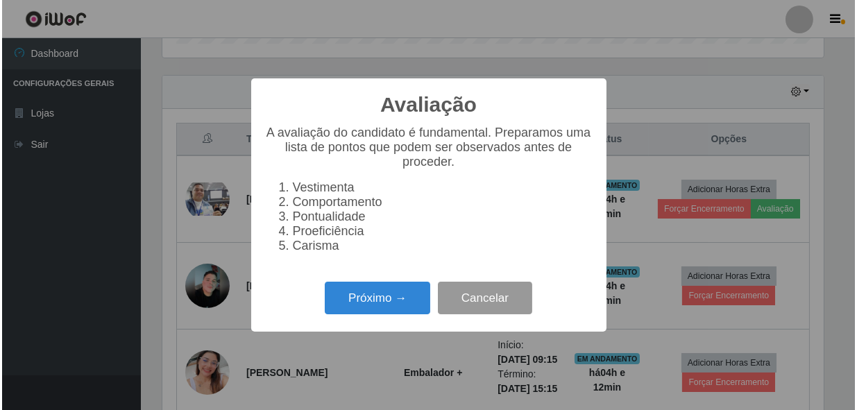
scroll to position [288, 665]
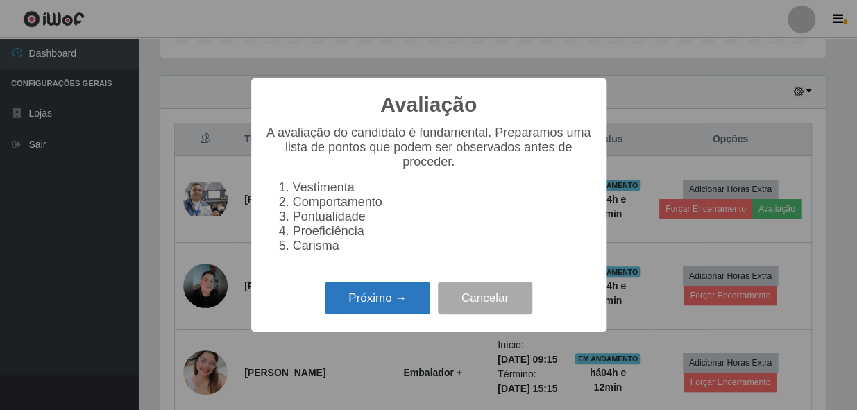
click at [402, 298] on button "Próximo →" at bounding box center [378, 298] width 106 height 33
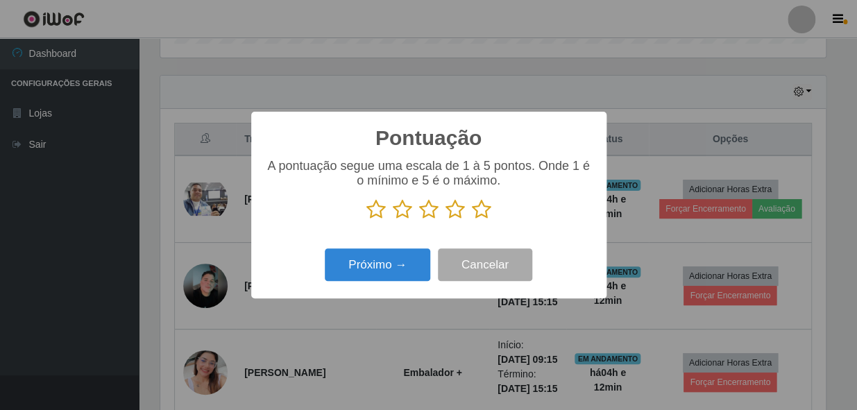
click at [455, 218] on icon at bounding box center [455, 209] width 19 height 21
click at [446, 220] on input "radio" at bounding box center [446, 220] width 0 height 0
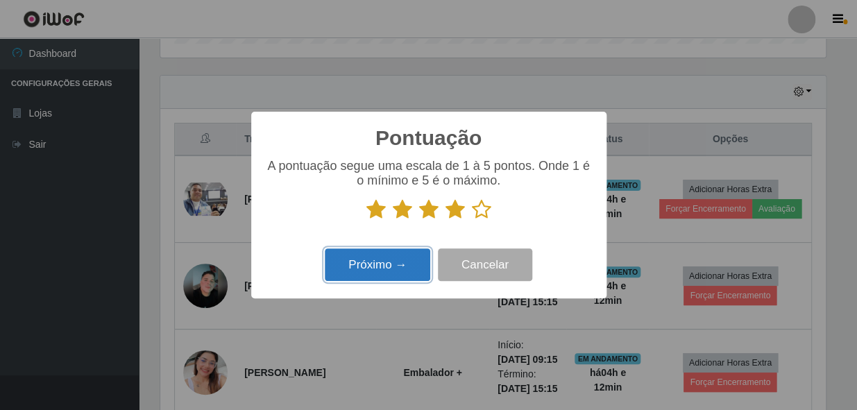
click at [400, 258] on button "Próximo →" at bounding box center [378, 264] width 106 height 33
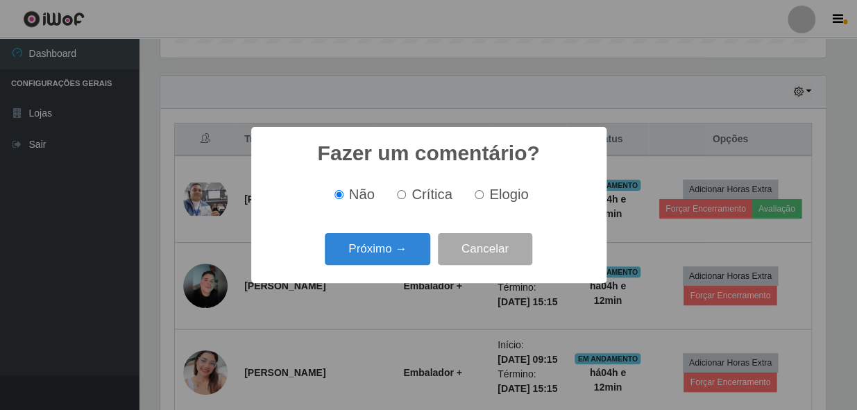
drag, startPoint x: 478, startPoint y: 196, endPoint x: 418, endPoint y: 222, distance: 65.6
click at [478, 196] on input "Elogio" at bounding box center [479, 194] width 9 height 9
radio input "true"
click at [382, 243] on button "Próximo →" at bounding box center [378, 249] width 106 height 33
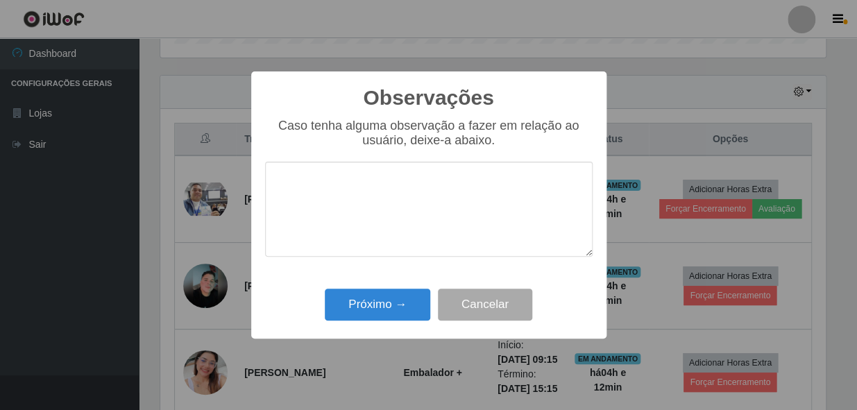
drag, startPoint x: 382, startPoint y: 243, endPoint x: 392, endPoint y: 215, distance: 29.4
click at [392, 215] on textarea at bounding box center [429, 209] width 328 height 95
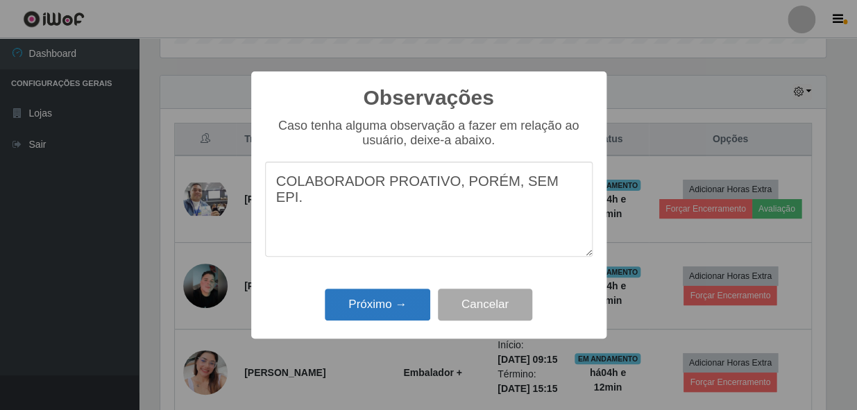
type textarea "COLABORADOR PROATIVO, PORÉM, SEM EPI."
click at [389, 310] on button "Próximo →" at bounding box center [378, 305] width 106 height 33
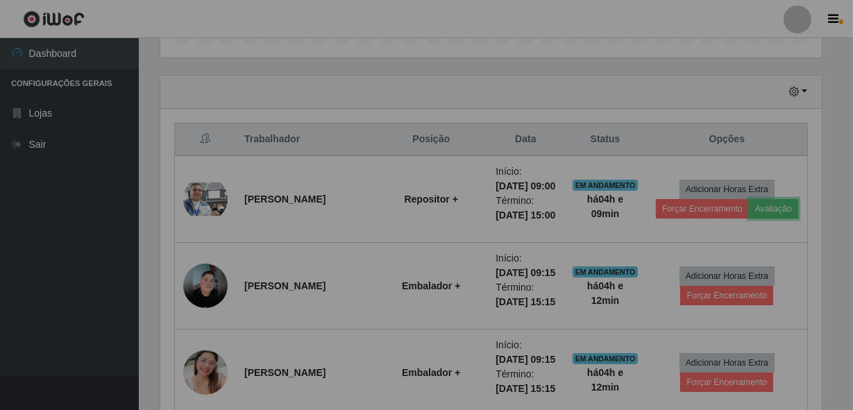
scroll to position [288, 671]
